Goal: Task Accomplishment & Management: Manage account settings

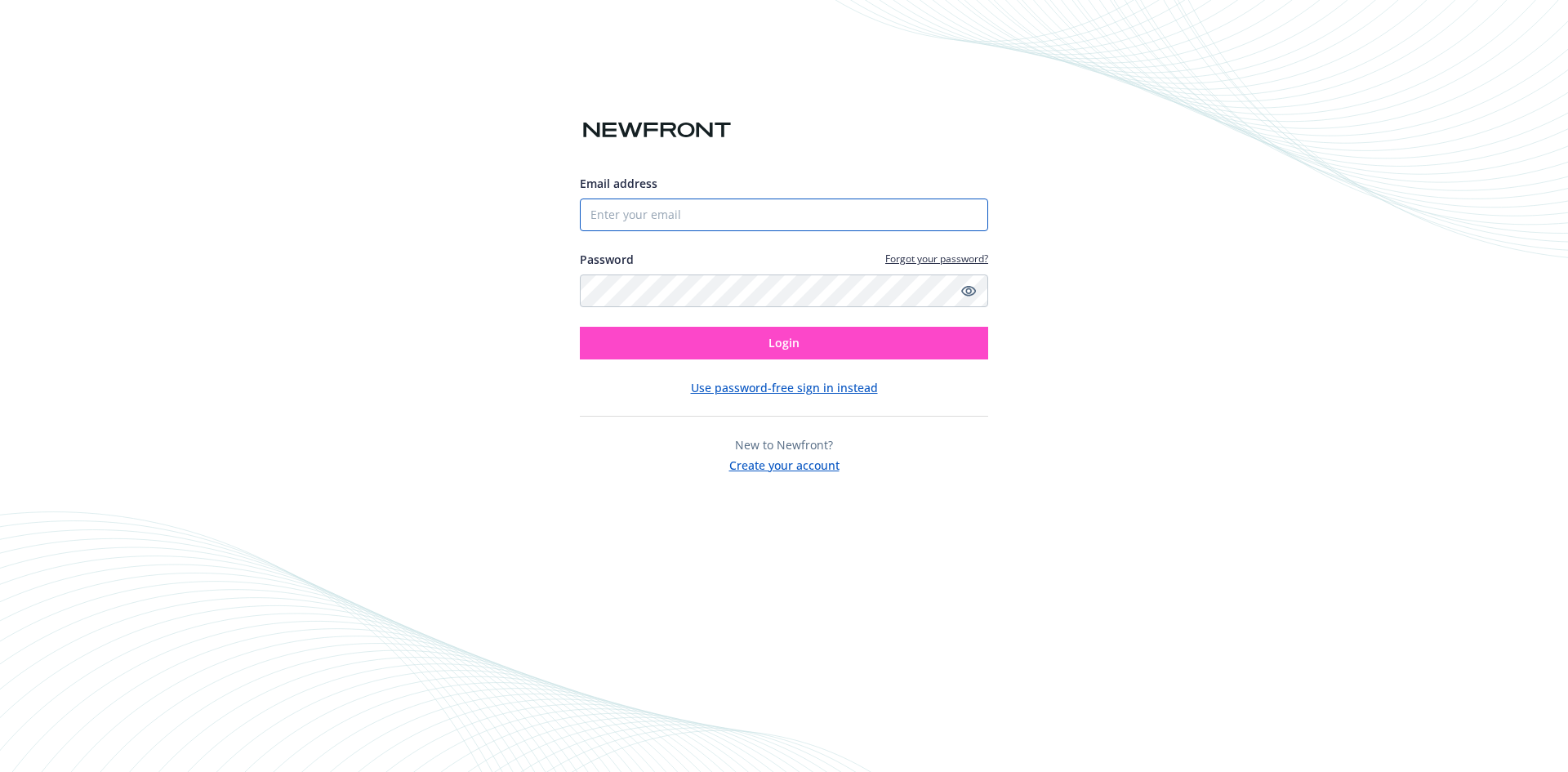
type input "[EMAIL_ADDRESS][DOMAIN_NAME]"
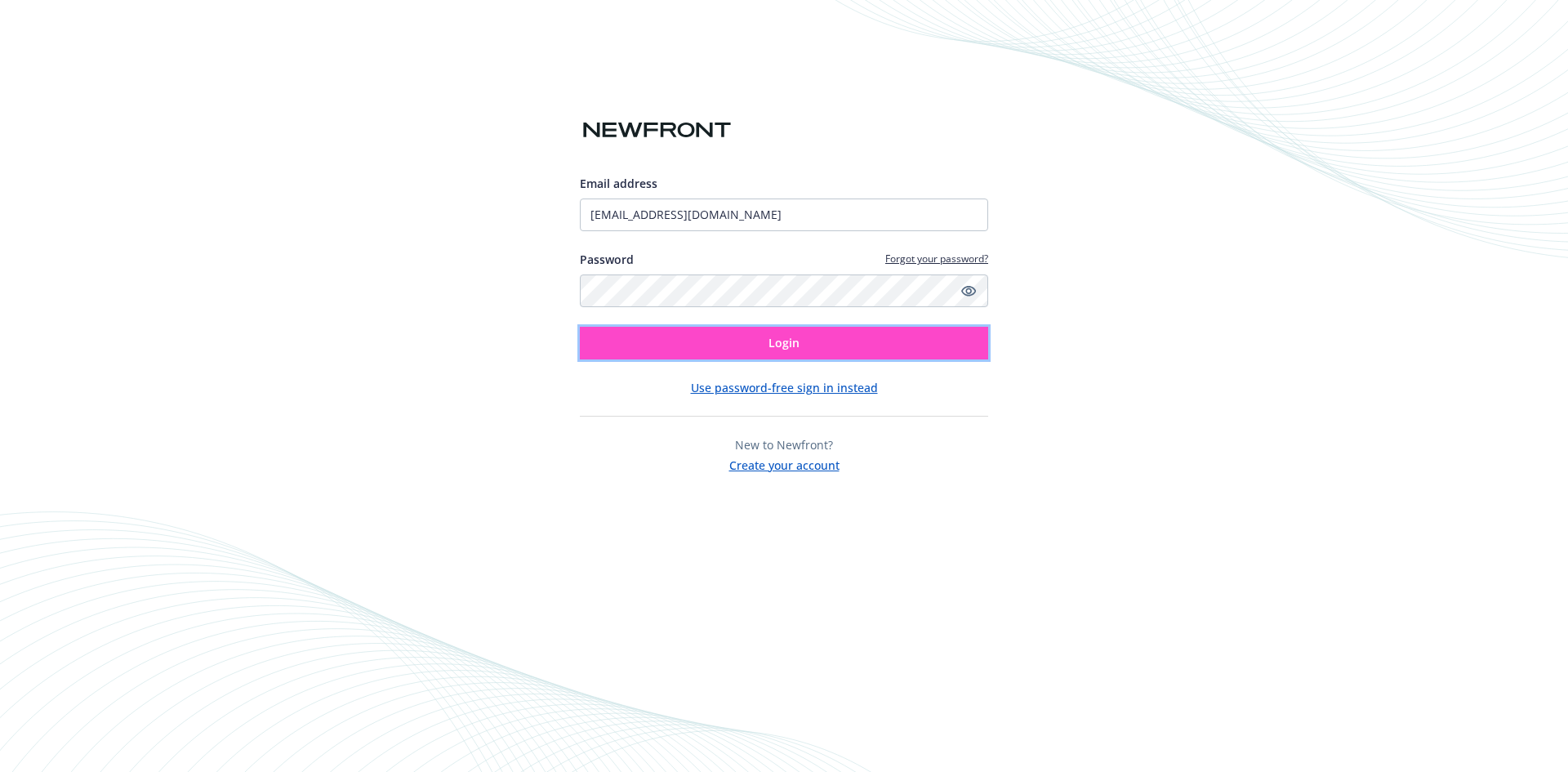
click at [781, 343] on span "Login" at bounding box center [784, 343] width 31 height 15
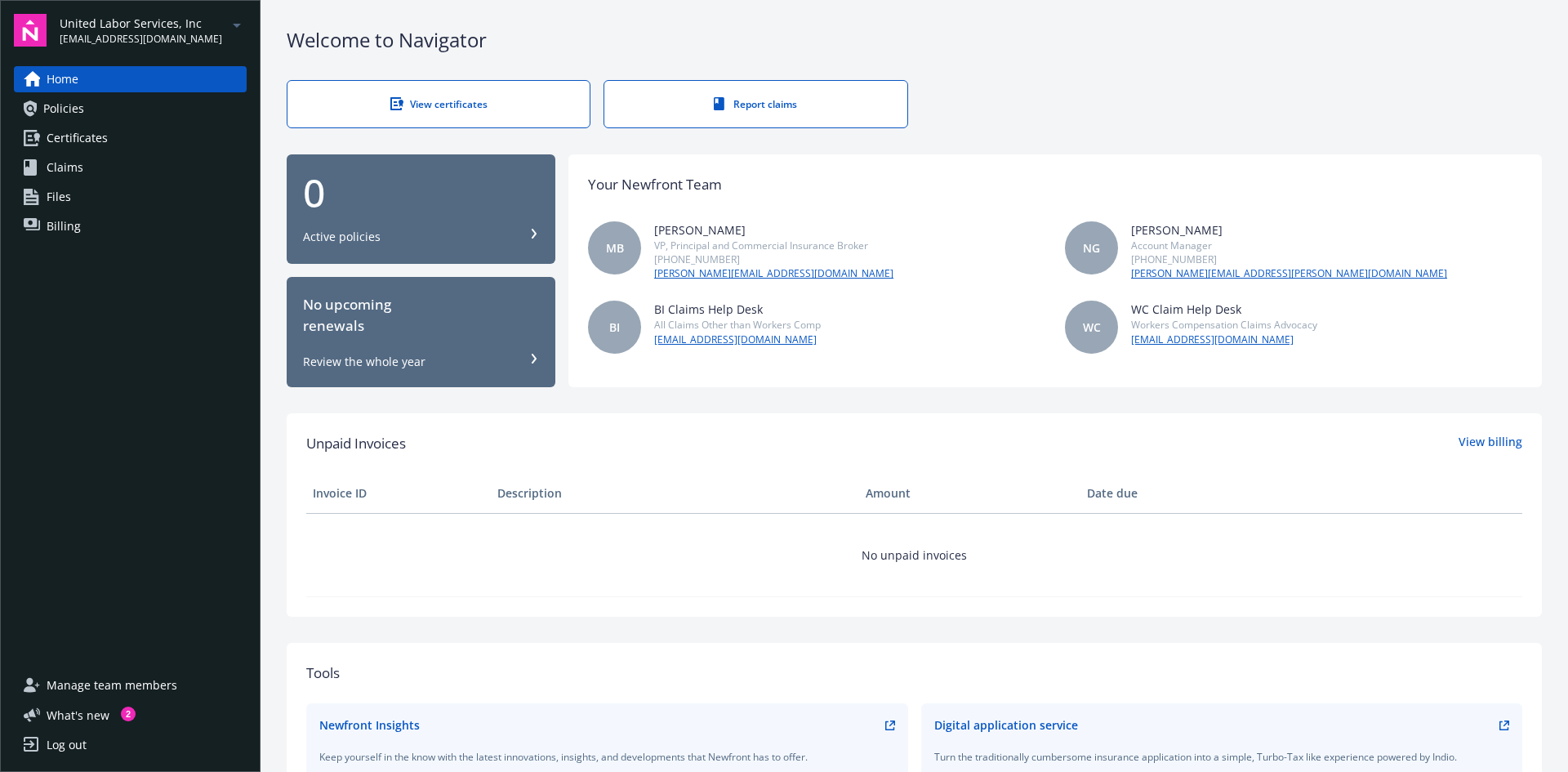
click at [95, 32] on span "[EMAIL_ADDRESS][DOMAIN_NAME]" at bounding box center [141, 39] width 163 height 14
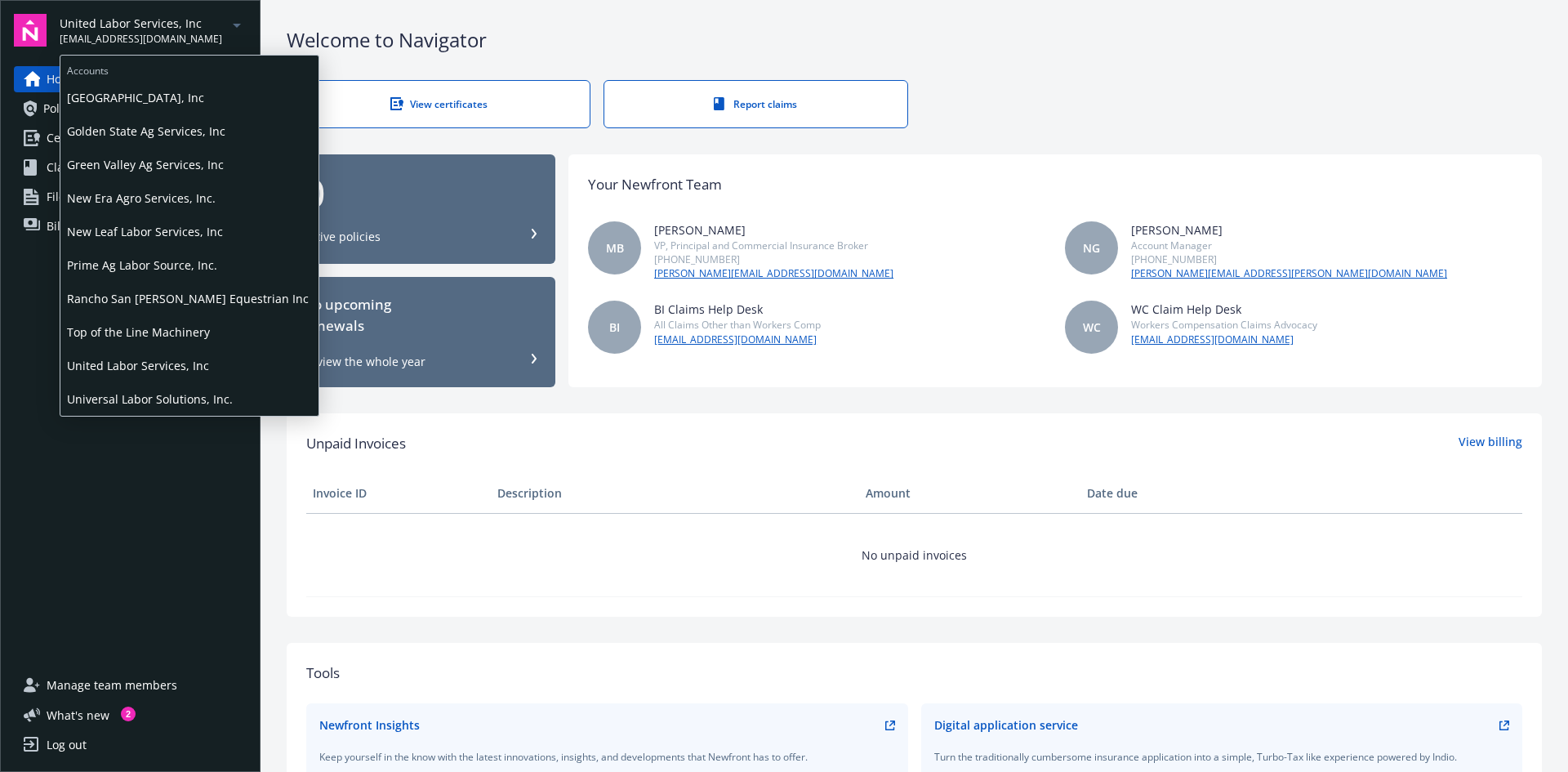
click at [160, 236] on span "New Leaf Labor Services, Inc" at bounding box center [190, 231] width 245 height 34
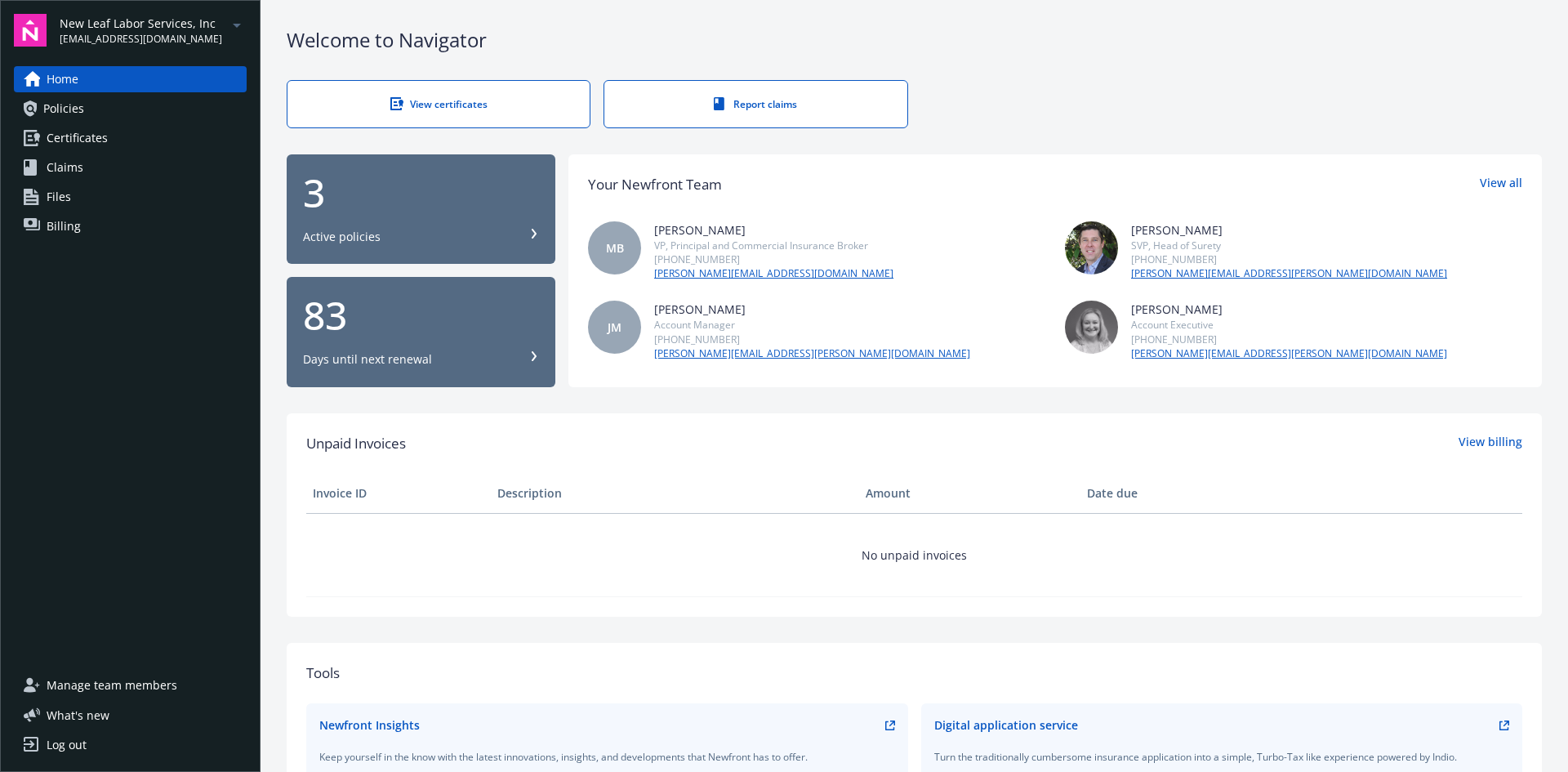
click at [529, 238] on icon at bounding box center [534, 234] width 10 height 10
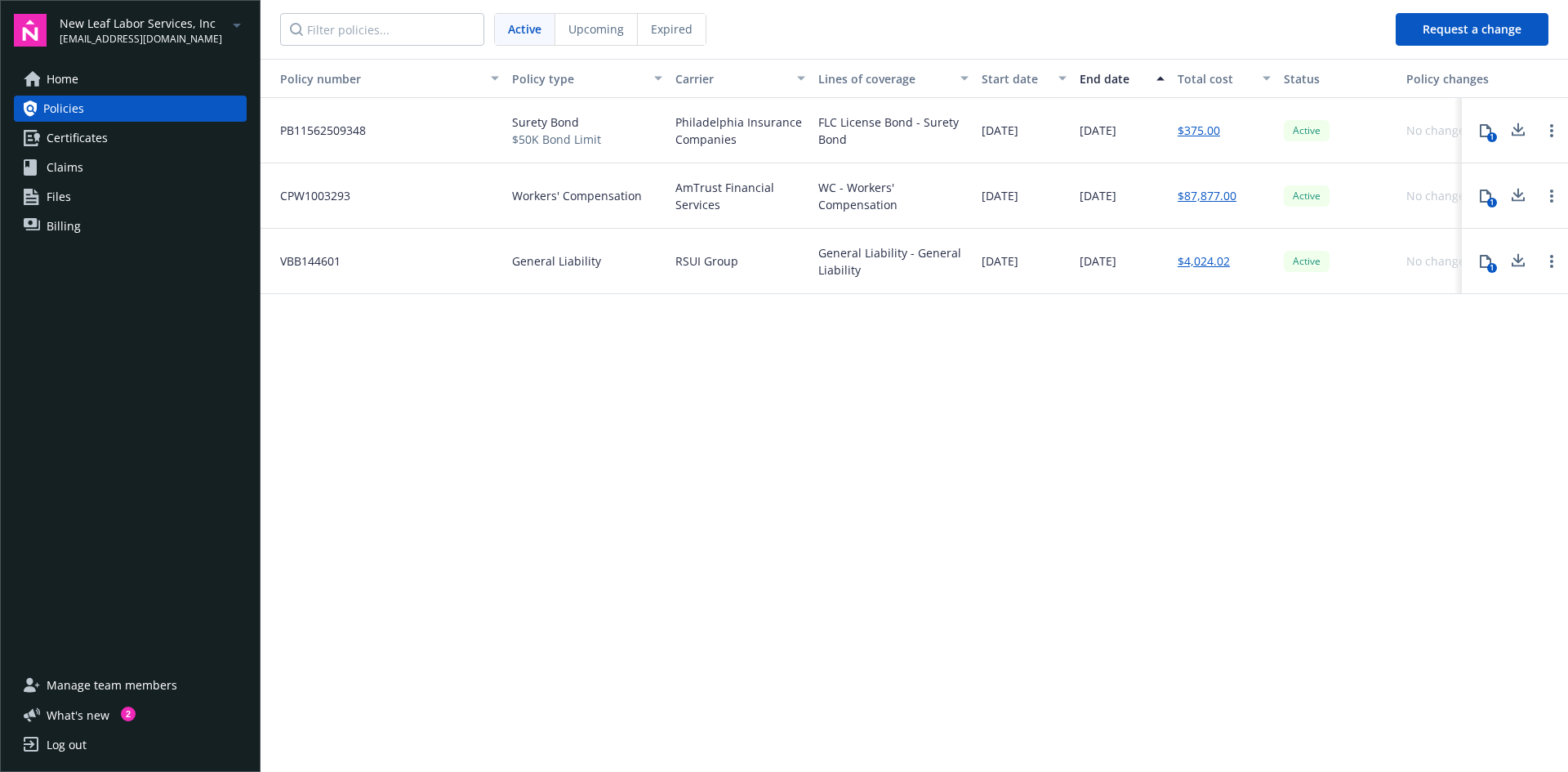
click at [660, 37] on span "Expired" at bounding box center [671, 29] width 41 height 17
